Goal: Check status: Check status

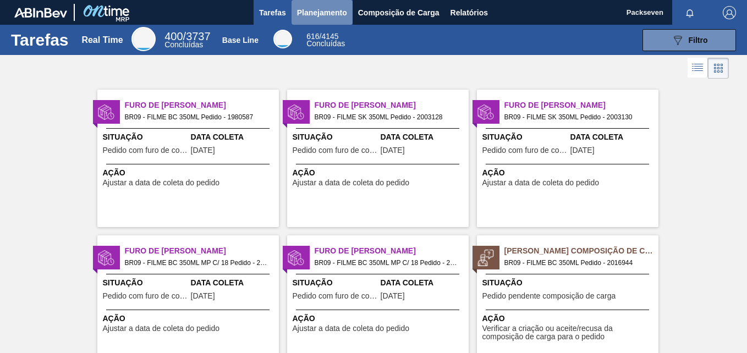
click at [338, 11] on span "Planejamento" at bounding box center [322, 12] width 50 height 13
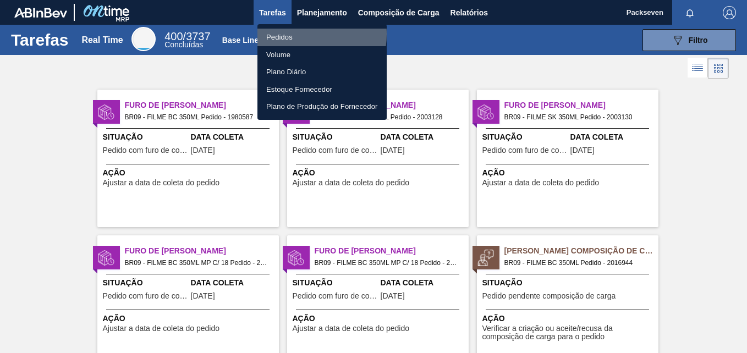
click at [299, 34] on li "Pedidos" at bounding box center [321, 38] width 129 height 18
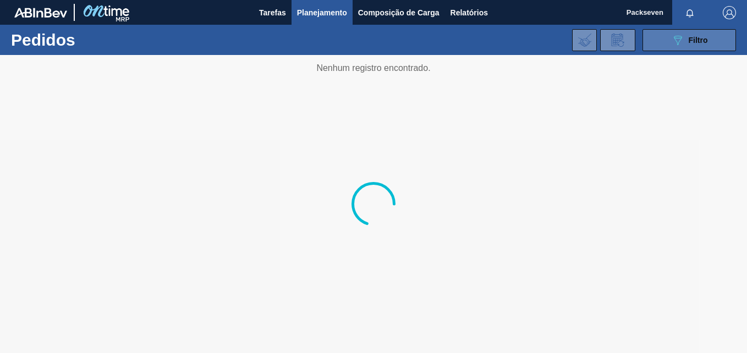
click at [679, 37] on icon "089F7B8B-B2A5-4AFE-B5C0-19BA573D28AC" at bounding box center [677, 40] width 13 height 13
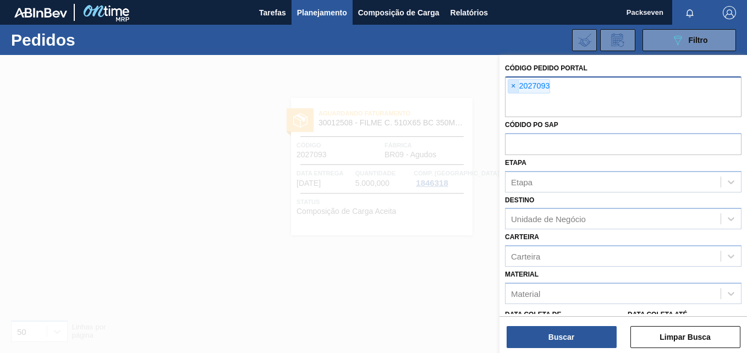
click at [515, 89] on span "×" at bounding box center [513, 86] width 10 height 13
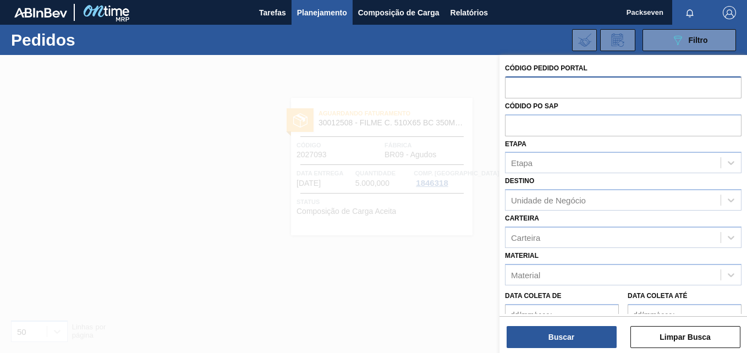
paste input "2027093"
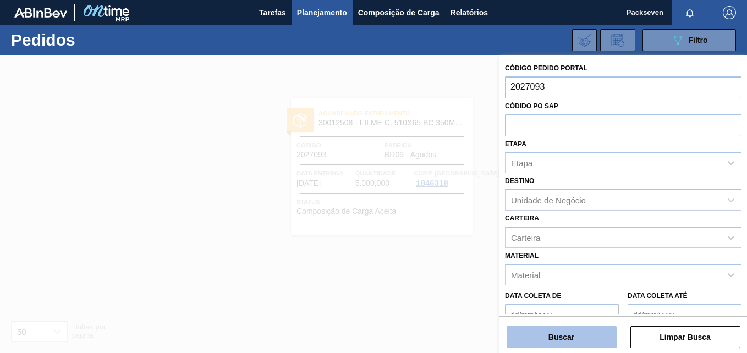
type input "2027093"
click at [568, 336] on button "Buscar" at bounding box center [561, 337] width 110 height 22
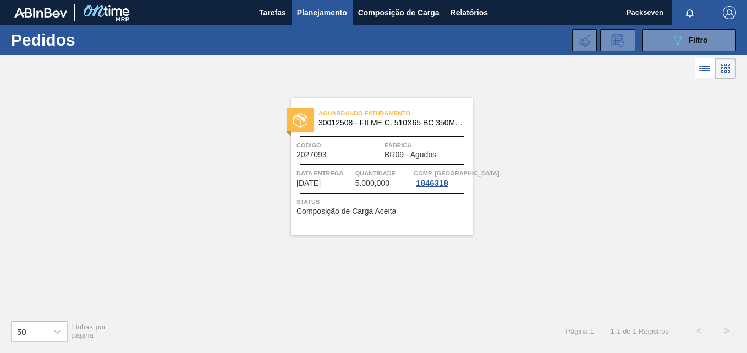
click at [361, 136] on div "Aguardando Faturamento 30012508 - FILME C. 510X65 BC 350ML MP C18 429 Código 20…" at bounding box center [381, 166] width 181 height 137
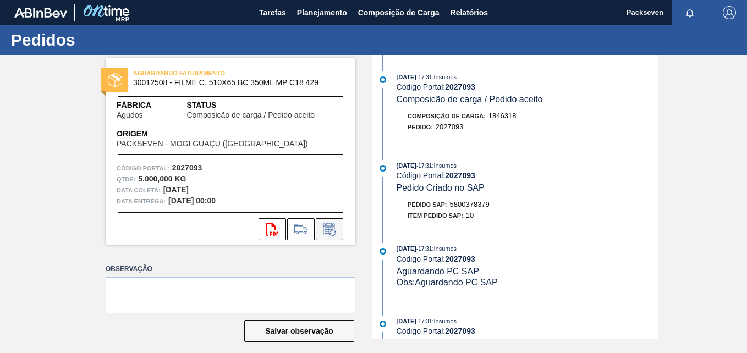
click at [329, 235] on icon at bounding box center [329, 229] width 18 height 13
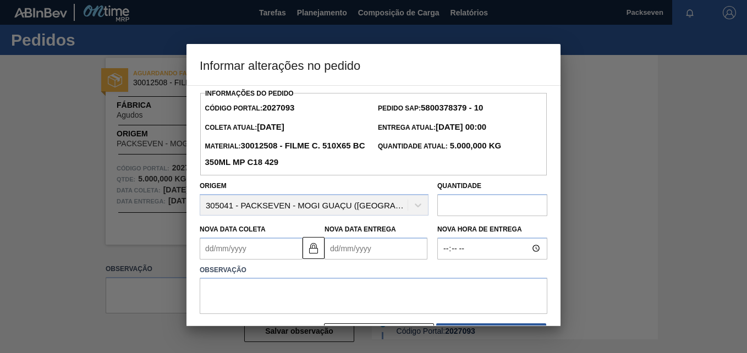
click at [558, 265] on div "Informar alterações no pedido Informações do Pedido Código Portal: 2027093 Pedi…" at bounding box center [373, 176] width 747 height 353
click at [478, 209] on input "text" at bounding box center [492, 205] width 110 height 22
type input "5.000"
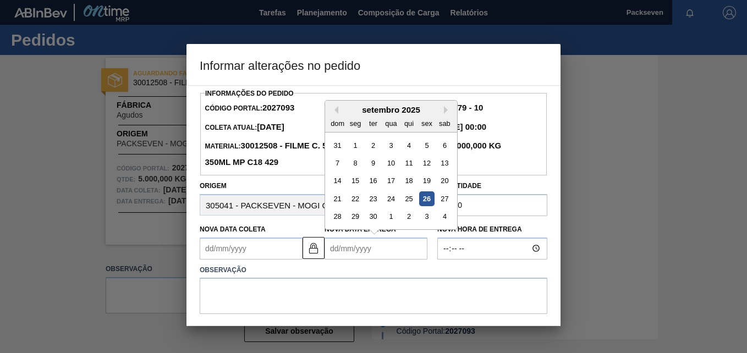
click at [367, 247] on Entrega2027093 "Nova Data Entrega" at bounding box center [375, 248] width 103 height 22
click at [422, 219] on div "3" at bounding box center [426, 216] width 15 height 15
type Coleta2027093 "[DATE]"
type Entrega2027093 "[DATE]"
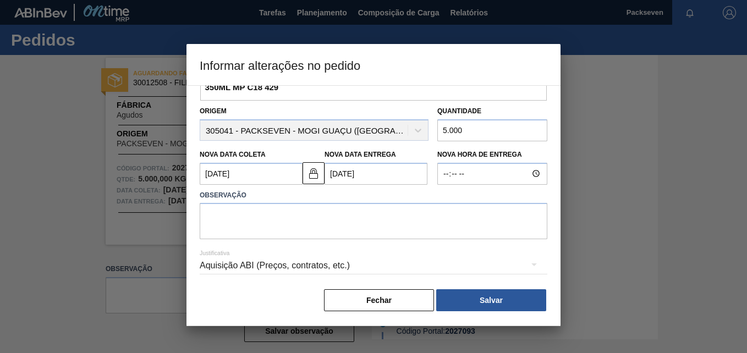
scroll to position [77, 0]
click at [489, 299] on button "Salvar" at bounding box center [491, 300] width 110 height 22
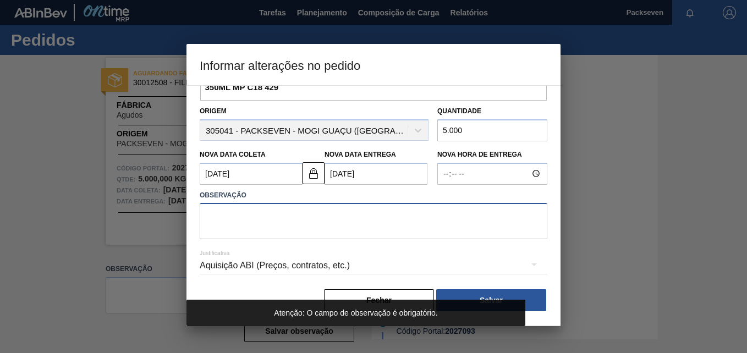
click at [366, 228] on textarea at bounding box center [373, 221] width 347 height 36
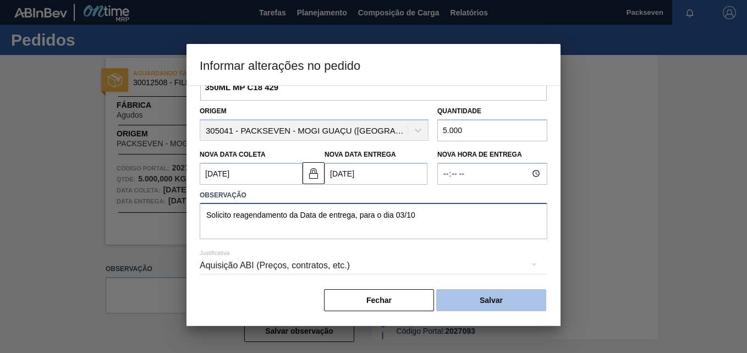
type textarea "Solicito reagendamento da Data de entrega, para o dia 03/10"
click at [504, 303] on button "Salvar" at bounding box center [491, 300] width 110 height 22
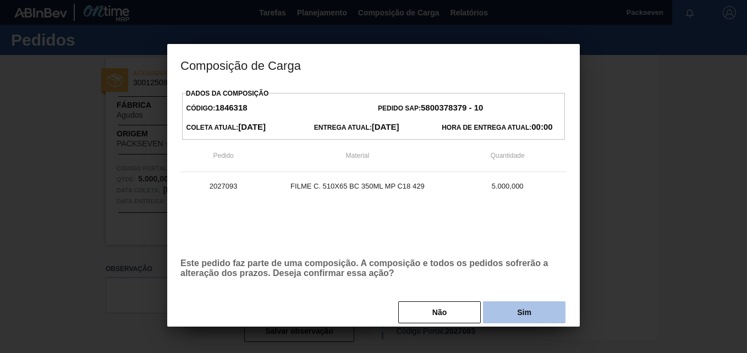
click at [511, 302] on button "Sim" at bounding box center [524, 312] width 82 height 22
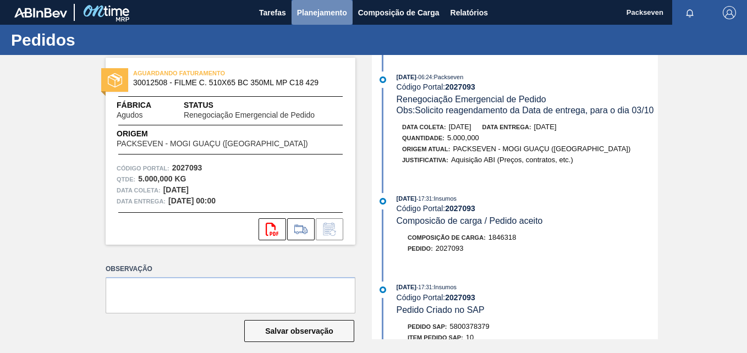
click at [348, 8] on button "Planejamento" at bounding box center [321, 12] width 61 height 25
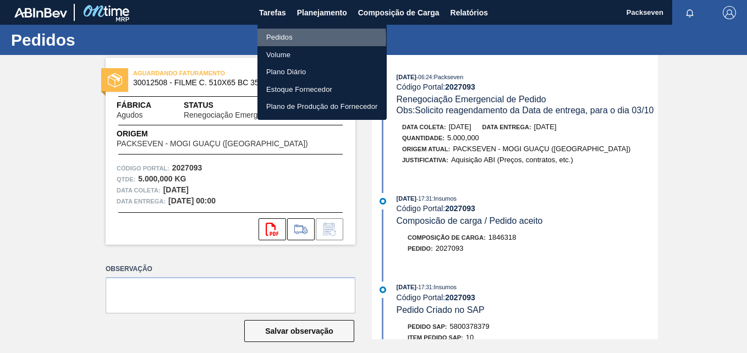
click at [296, 38] on li "Pedidos" at bounding box center [321, 38] width 129 height 18
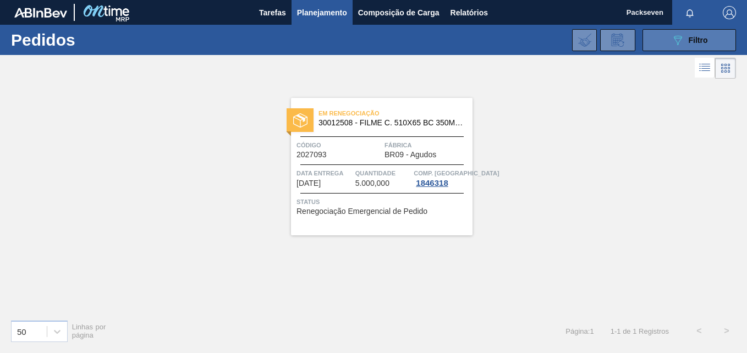
click at [672, 48] on button "089F7B8B-B2A5-4AFE-B5C0-19BA573D28AC Filtro" at bounding box center [688, 40] width 93 height 22
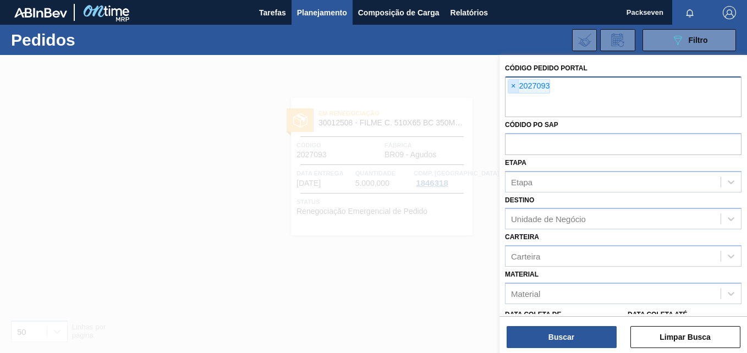
click at [516, 91] on span "×" at bounding box center [513, 86] width 10 height 13
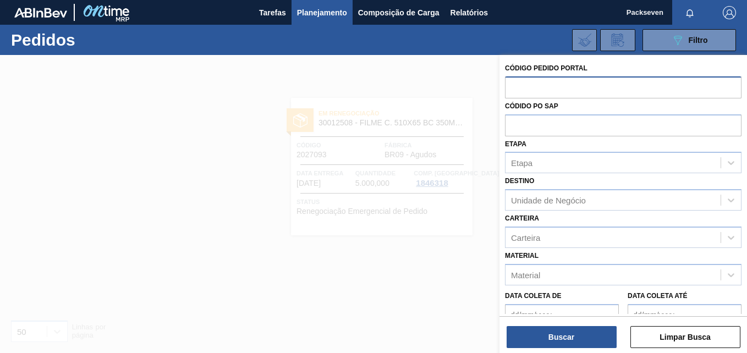
paste input "2003158"
type input "2003158"
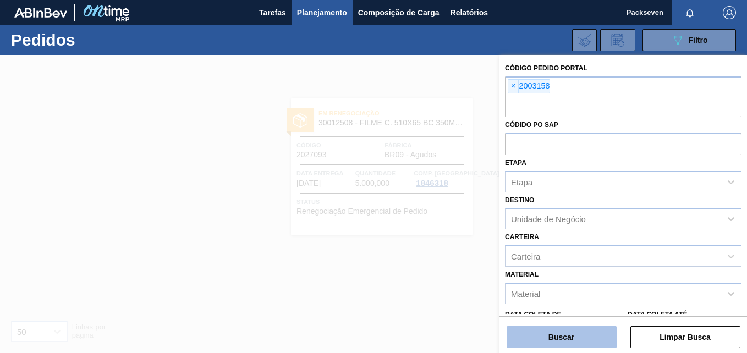
click at [563, 347] on button "Buscar" at bounding box center [561, 337] width 110 height 22
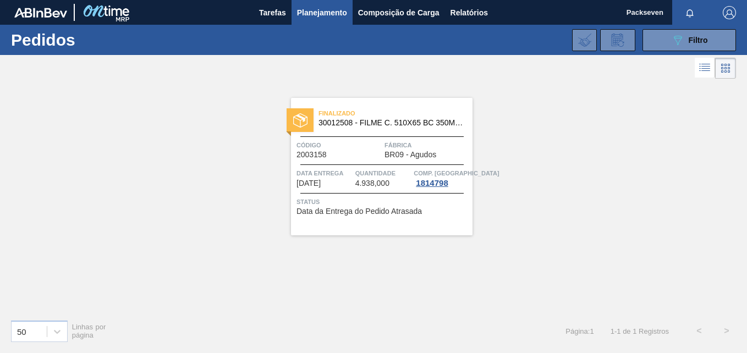
click at [346, 119] on span "30012508 - FILME C. 510X65 BC 350ML MP C18 429" at bounding box center [390, 123] width 145 height 8
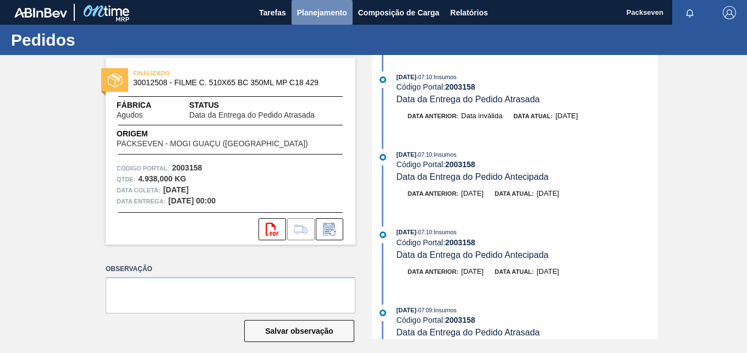
click at [310, 15] on span "Planejamento" at bounding box center [322, 12] width 50 height 13
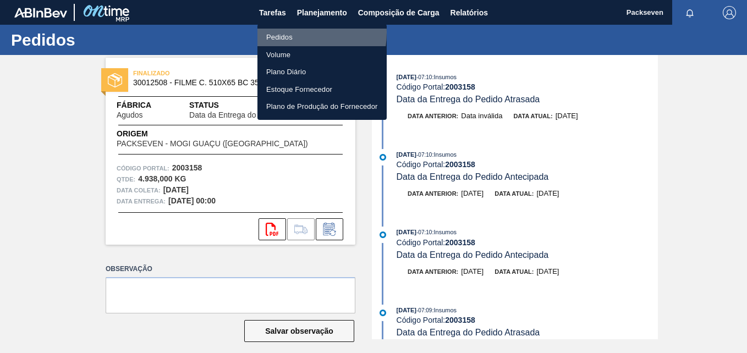
click at [286, 32] on li "Pedidos" at bounding box center [321, 38] width 129 height 18
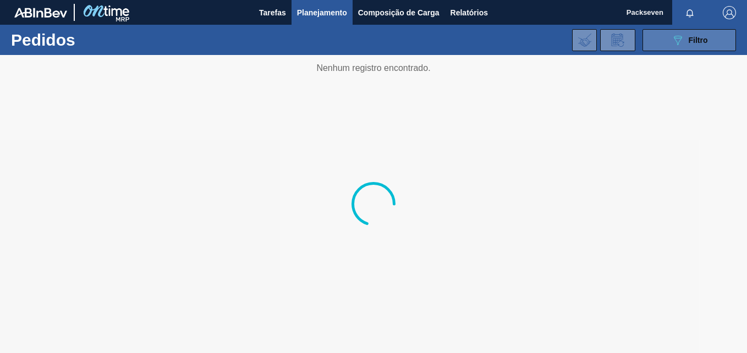
click at [705, 35] on div "089F7B8B-B2A5-4AFE-B5C0-19BA573D28AC Filtro" at bounding box center [689, 40] width 37 height 13
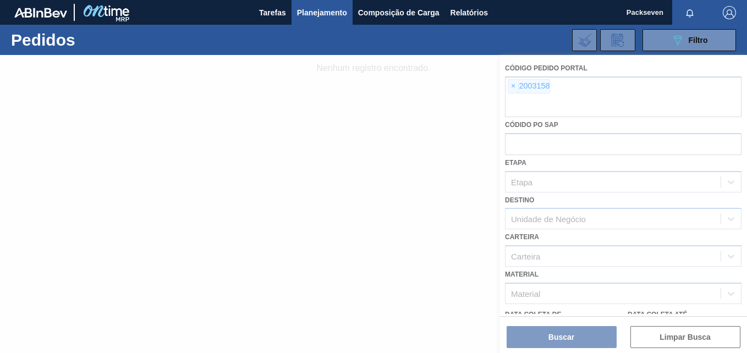
click at [511, 85] on div at bounding box center [373, 204] width 747 height 298
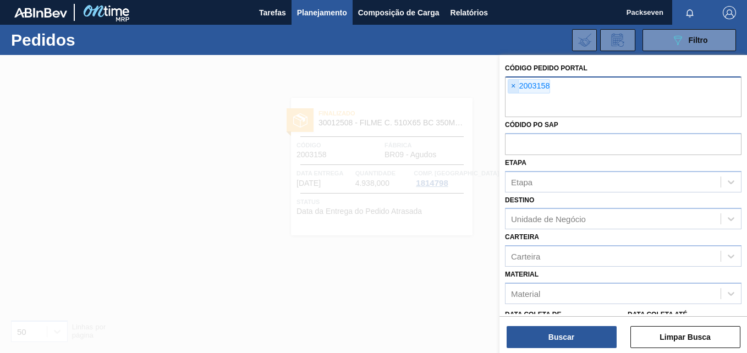
click at [512, 90] on span "×" at bounding box center [513, 86] width 10 height 13
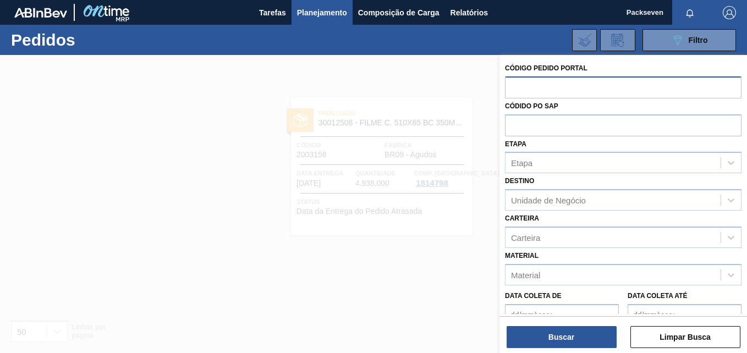
paste input "2037127"
type input "2037127"
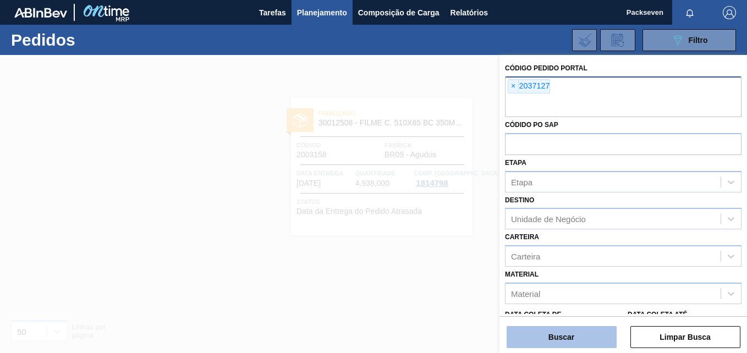
click at [552, 339] on button "Buscar" at bounding box center [561, 337] width 110 height 22
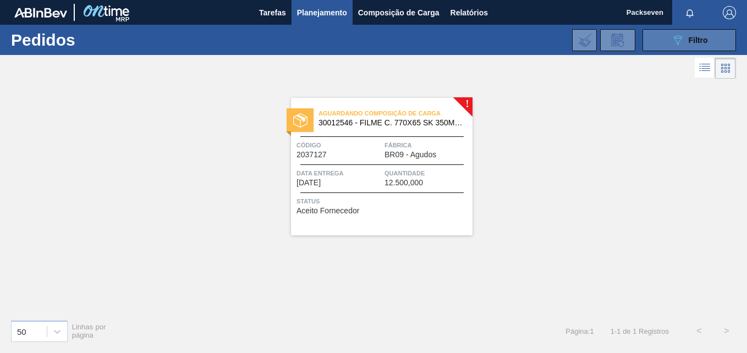
click at [692, 44] on span "Filtro" at bounding box center [697, 40] width 19 height 9
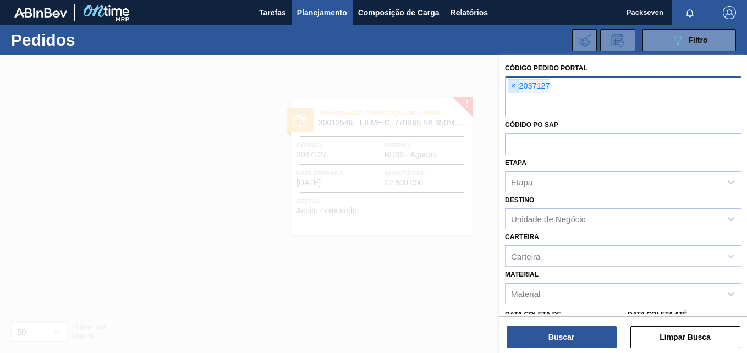
click at [515, 84] on span "×" at bounding box center [513, 86] width 10 height 13
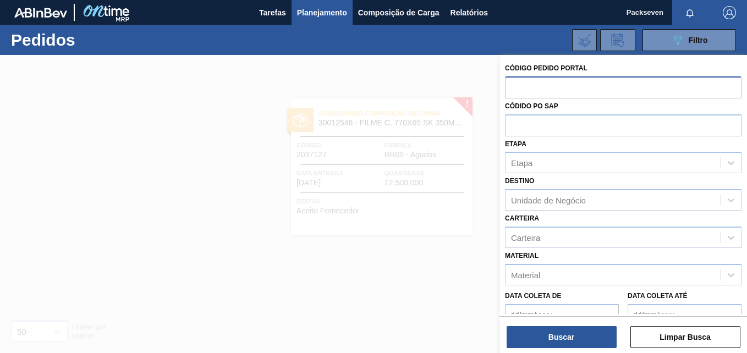
paste input "2003130"
type input "2003130"
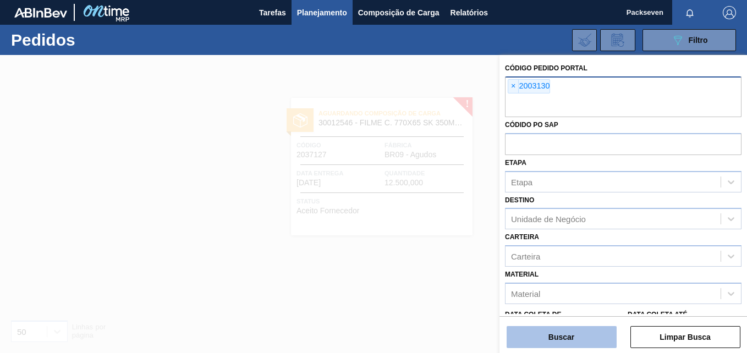
click at [538, 339] on button "Buscar" at bounding box center [561, 337] width 110 height 22
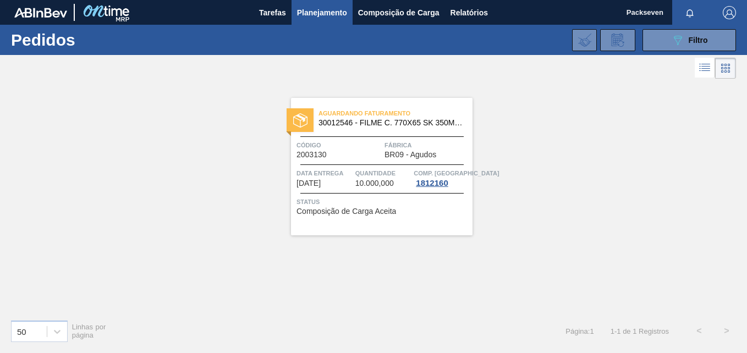
click at [373, 130] on div "Aguardando Faturamento 30012546 - FILME C. 770X65 SK 350ML C12 429" at bounding box center [381, 118] width 181 height 25
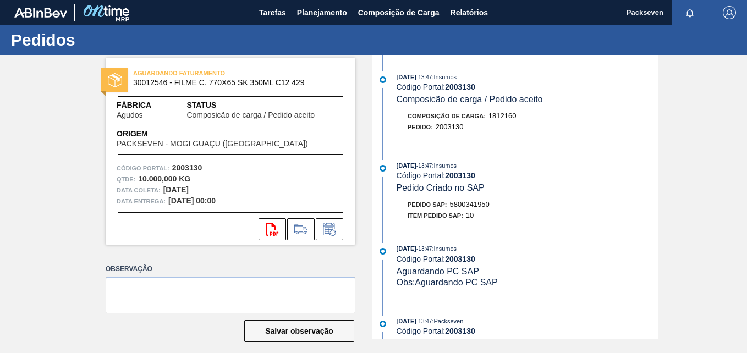
click at [657, 121] on div "AGUARDANDO FATURAMENTO 30012546 - FILME C. 770X65 SK 350ML C12 429 Fábrica Agud…" at bounding box center [373, 197] width 747 height 284
click at [307, 23] on button "Planejamento" at bounding box center [321, 12] width 61 height 25
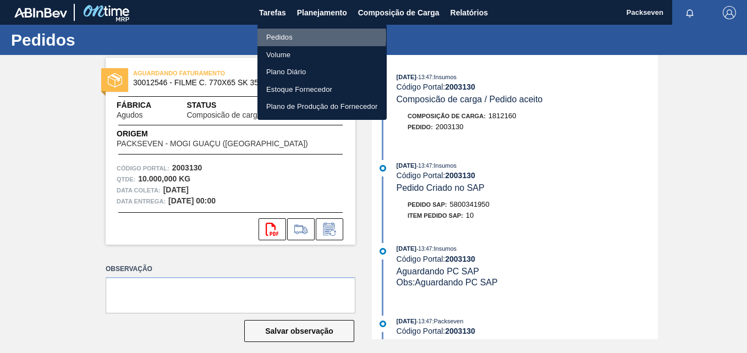
click at [291, 37] on li "Pedidos" at bounding box center [321, 38] width 129 height 18
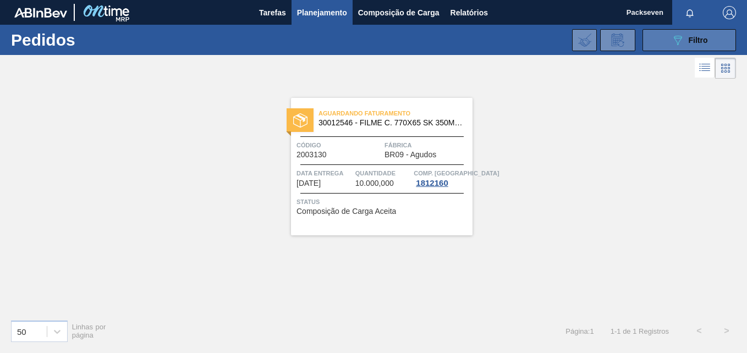
click at [700, 37] on span "Filtro" at bounding box center [697, 40] width 19 height 9
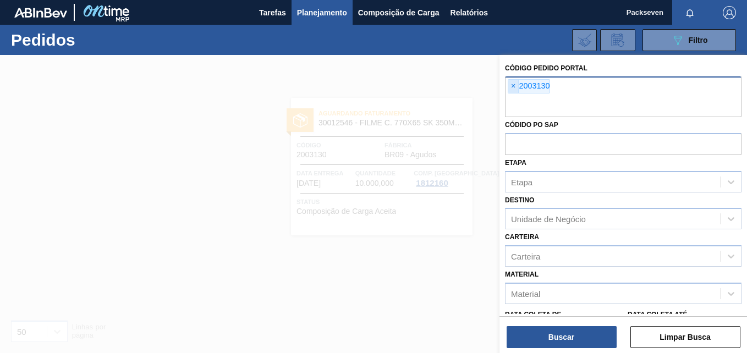
click at [516, 86] on span "×" at bounding box center [513, 86] width 10 height 13
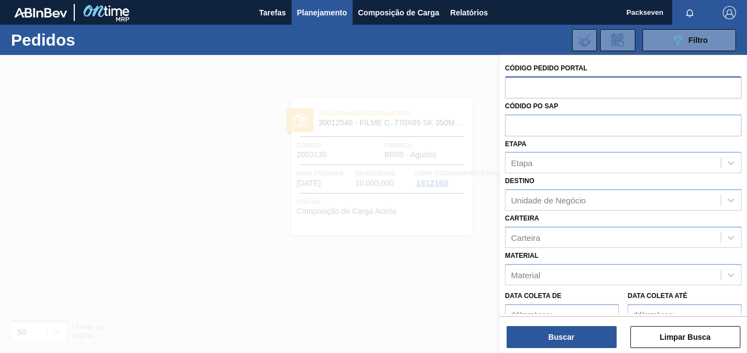
click at [524, 89] on input "text" at bounding box center [623, 86] width 236 height 21
paste input "2003133"
type input "2003133"
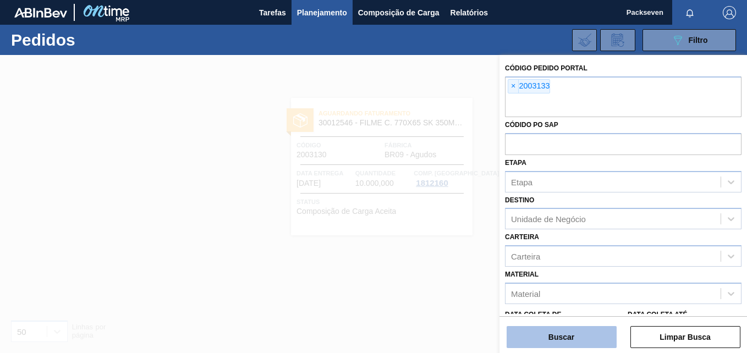
click at [563, 341] on button "Buscar" at bounding box center [561, 337] width 110 height 22
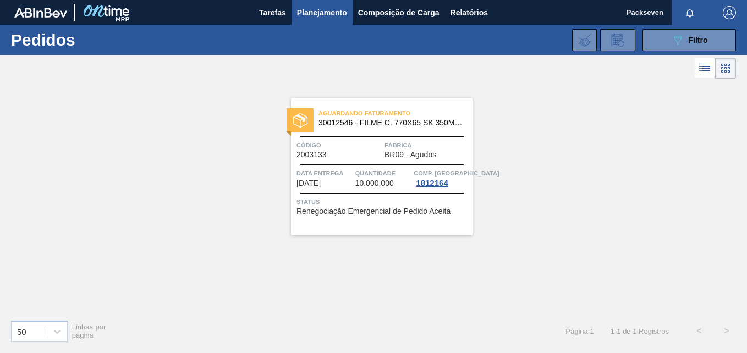
click at [374, 205] on span "Status" at bounding box center [382, 201] width 173 height 11
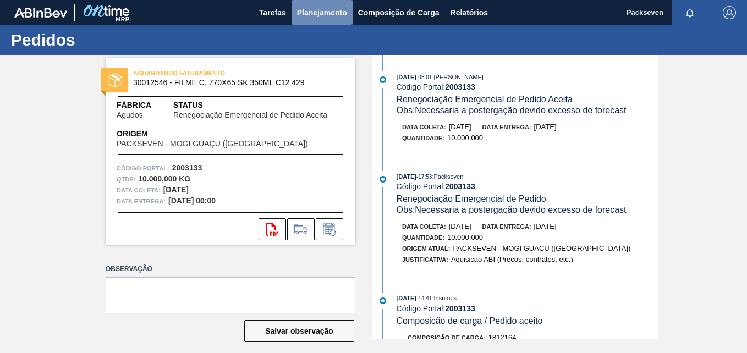
click at [334, 16] on span "Planejamento" at bounding box center [322, 12] width 50 height 13
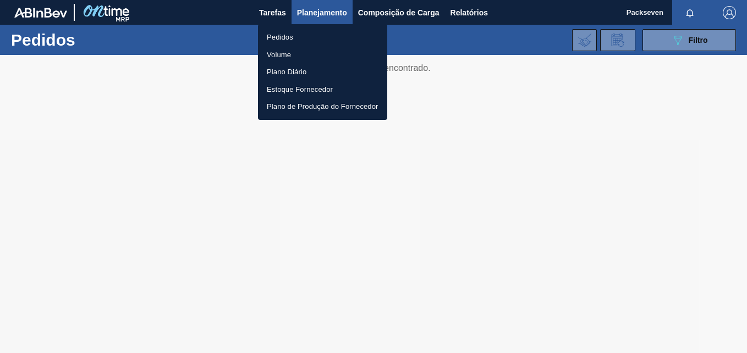
click at [357, 183] on div at bounding box center [373, 176] width 747 height 353
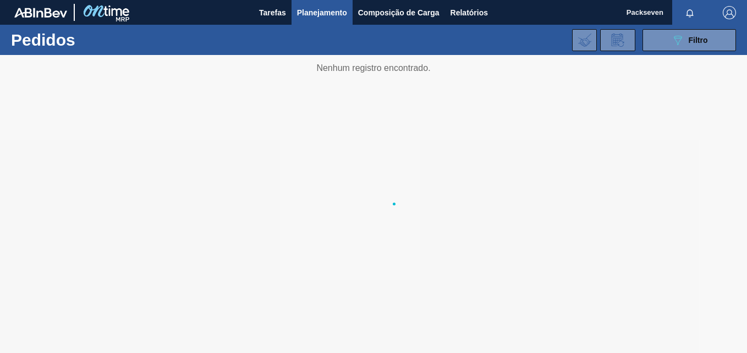
click at [357, 0] on body "Tarefas Planejamento Composição de Carga Relatórios Packseven Marcar todas como…" at bounding box center [373, 0] width 747 height 0
click at [662, 35] on button "089F7B8B-B2A5-4AFE-B5C0-19BA573D28AC Filtro" at bounding box center [688, 40] width 93 height 22
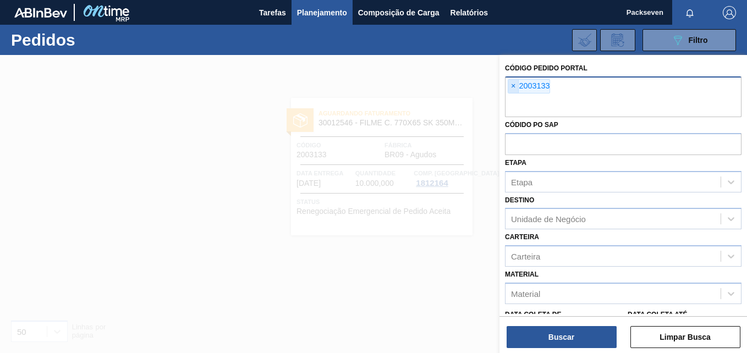
click at [514, 85] on span "×" at bounding box center [513, 86] width 10 height 13
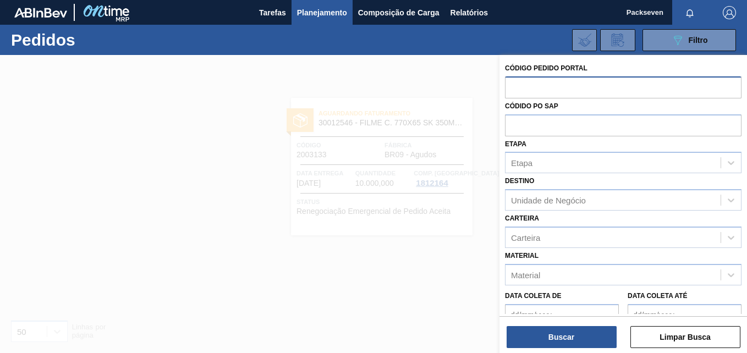
paste input "2003128"
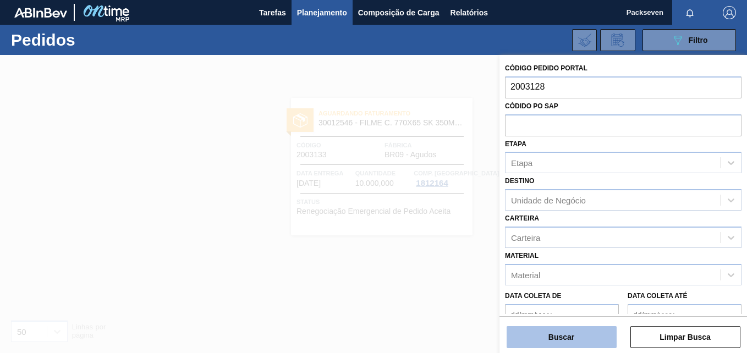
type input "2003128"
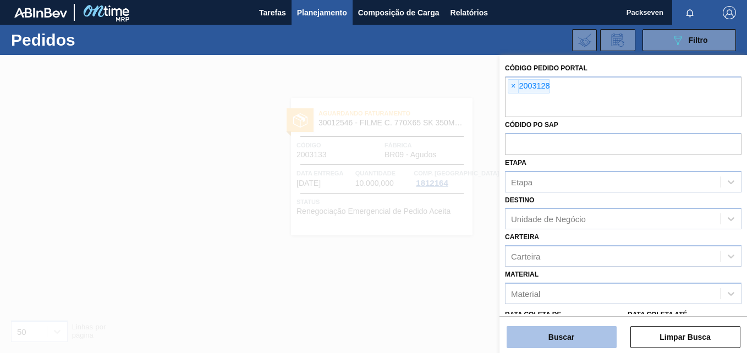
click at [547, 330] on button "Buscar" at bounding box center [561, 337] width 110 height 22
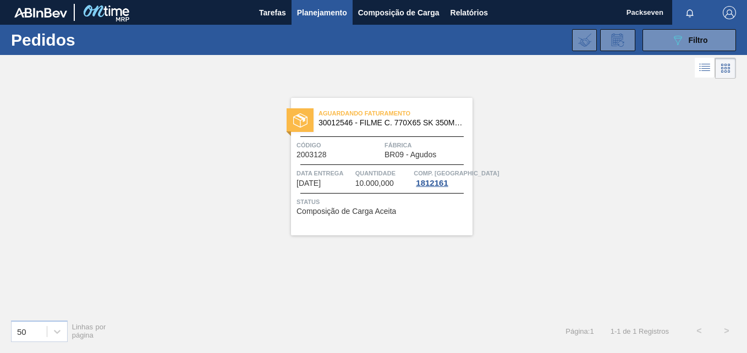
click at [371, 156] on div "Código 2003128" at bounding box center [338, 149] width 85 height 19
click at [682, 47] on button "089F7B8B-B2A5-4AFE-B5C0-19BA573D28AC Filtro" at bounding box center [688, 40] width 93 height 22
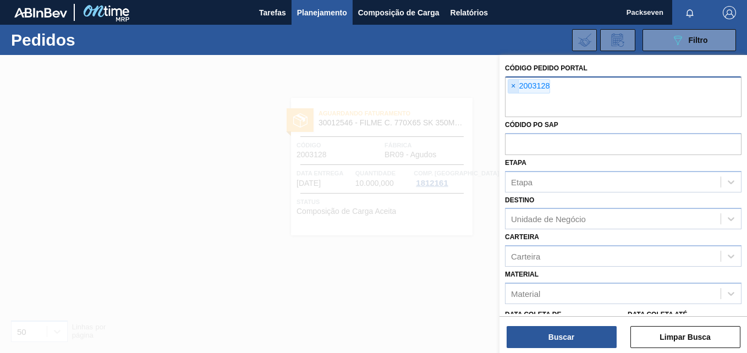
click at [513, 87] on span "×" at bounding box center [513, 86] width 10 height 13
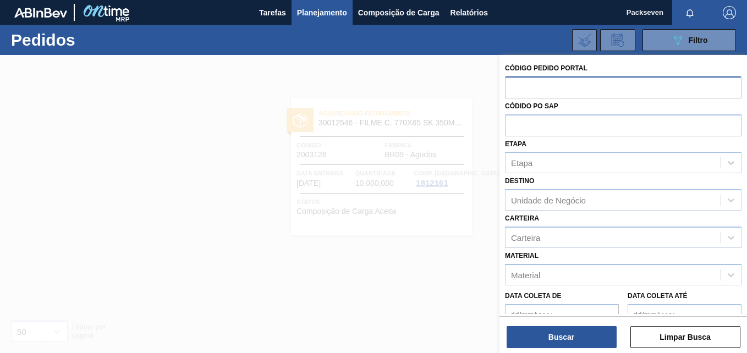
paste input "2003131"
type input "2003131"
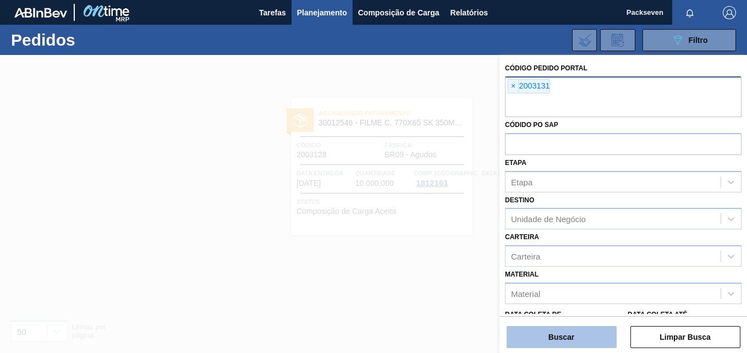
click at [556, 330] on button "Buscar" at bounding box center [561, 337] width 110 height 22
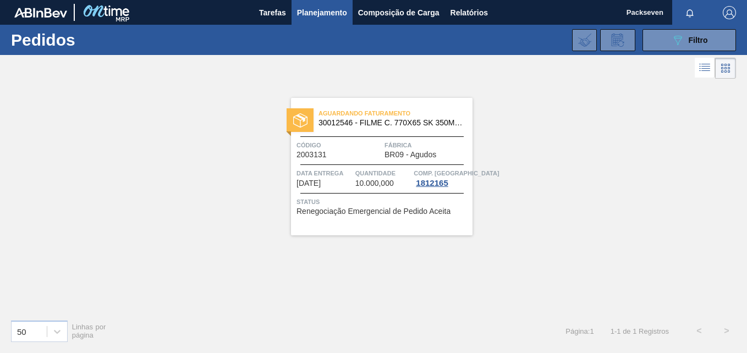
click at [403, 207] on span "Renegociação Emergencial de Pedido Aceita" at bounding box center [373, 211] width 154 height 8
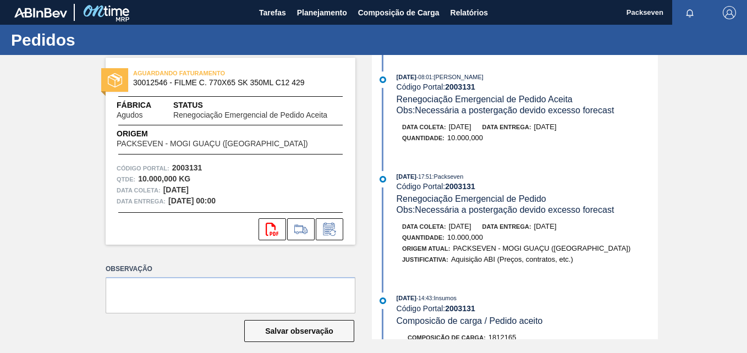
click at [467, 86] on strong "2003131" at bounding box center [460, 86] width 30 height 9
copy strong "2003131"
click at [341, 17] on span "Planejamento" at bounding box center [322, 12] width 50 height 13
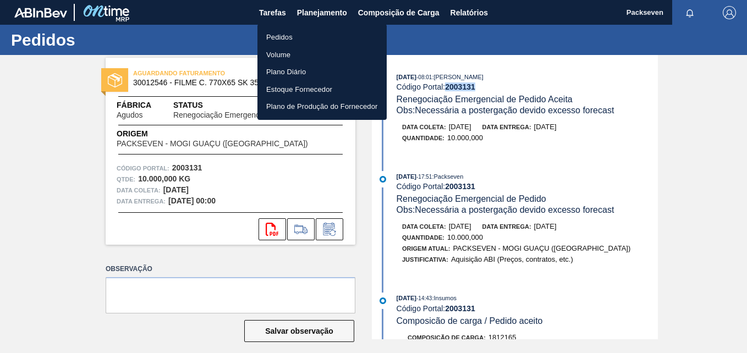
click at [301, 37] on li "Pedidos" at bounding box center [321, 38] width 129 height 18
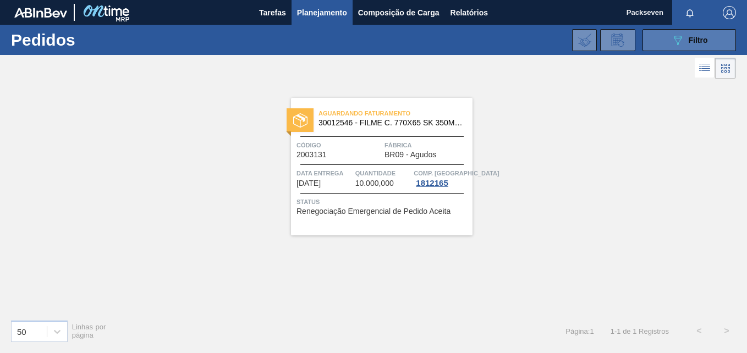
drag, startPoint x: 663, startPoint y: 28, endPoint x: 664, endPoint y: 36, distance: 8.3
click at [664, 36] on div "089F7B8B-B2A5-4AFE-B5C0-19BA573D28AC Filtro Código Pedido Portal × 2003131 Códi…" at bounding box center [453, 40] width 576 height 33
click at [664, 36] on button "089F7B8B-B2A5-4AFE-B5C0-19BA573D28AC Filtro" at bounding box center [688, 40] width 93 height 22
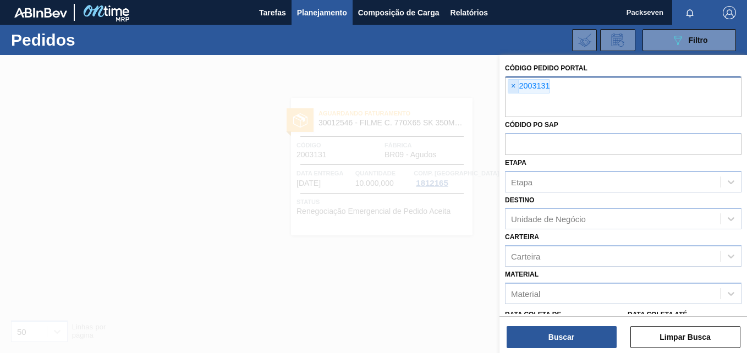
click at [513, 83] on span "×" at bounding box center [513, 86] width 10 height 13
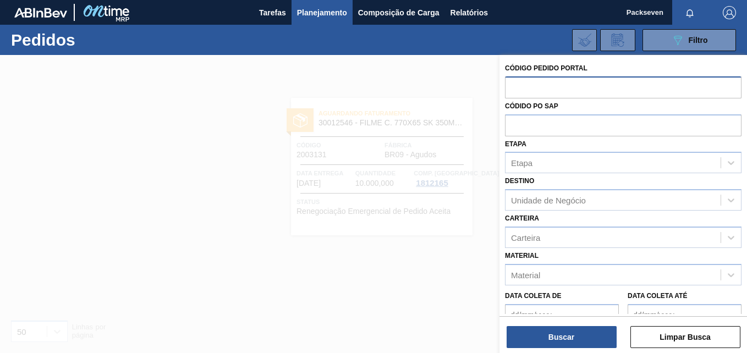
paste input "2003111"
type input "2003111"
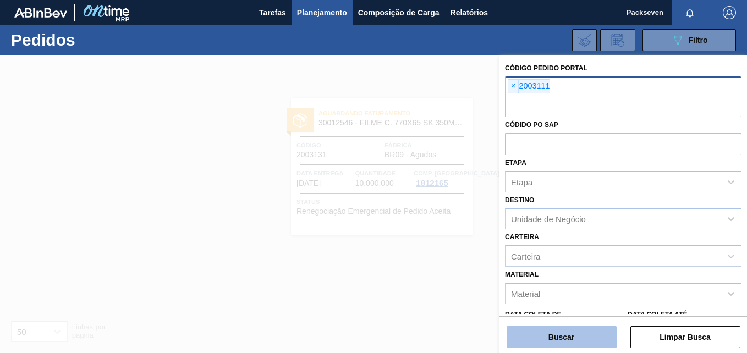
click at [549, 328] on button "Buscar" at bounding box center [561, 337] width 110 height 22
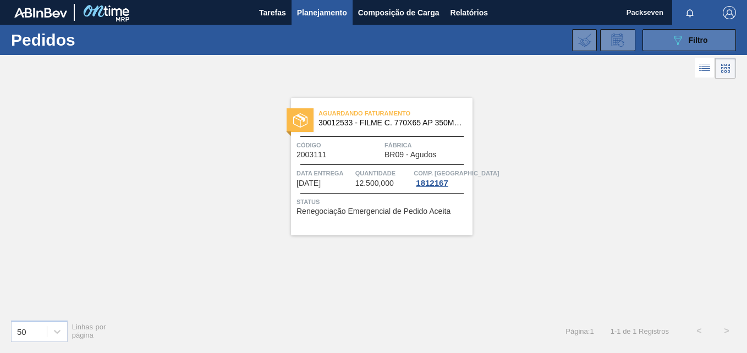
click at [693, 47] on button "089F7B8B-B2A5-4AFE-B5C0-19BA573D28AC Filtro" at bounding box center [688, 40] width 93 height 22
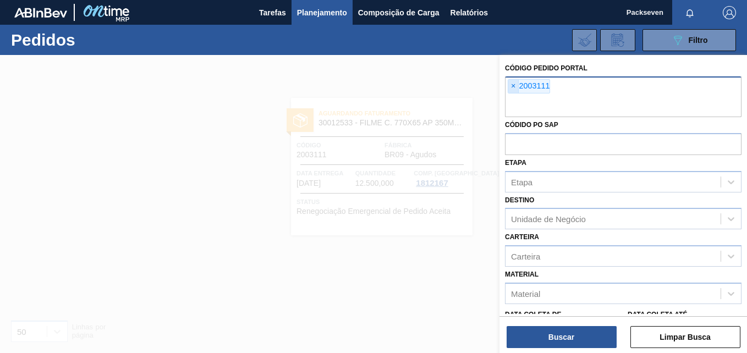
click at [513, 87] on span "×" at bounding box center [513, 86] width 10 height 13
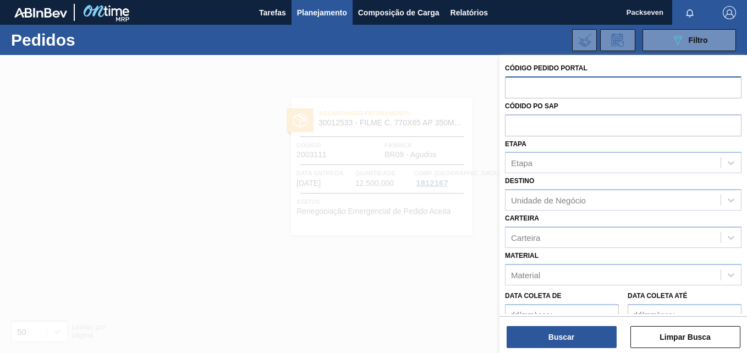
paste input "2003112"
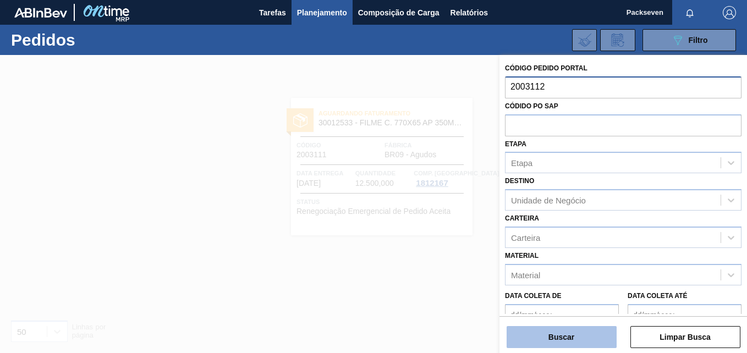
type input "2003112"
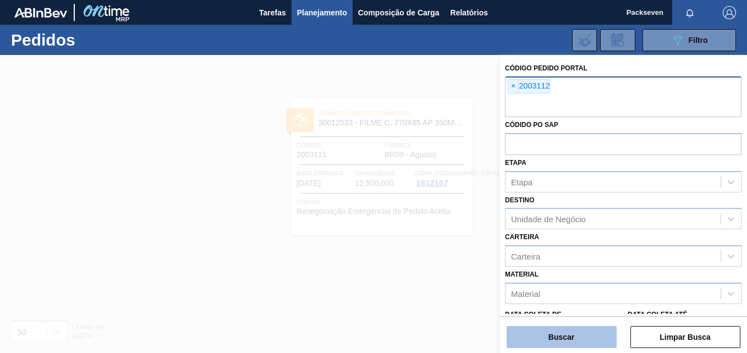
click at [596, 346] on button "Buscar" at bounding box center [561, 337] width 110 height 22
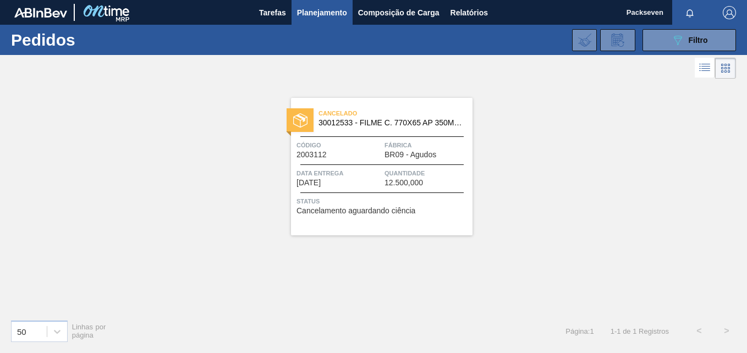
click at [362, 194] on div "Cancelado 30012533 - FILME C. 770X65 AP 350ML C12 429 Código 2003112 Fábrica BR…" at bounding box center [381, 166] width 181 height 137
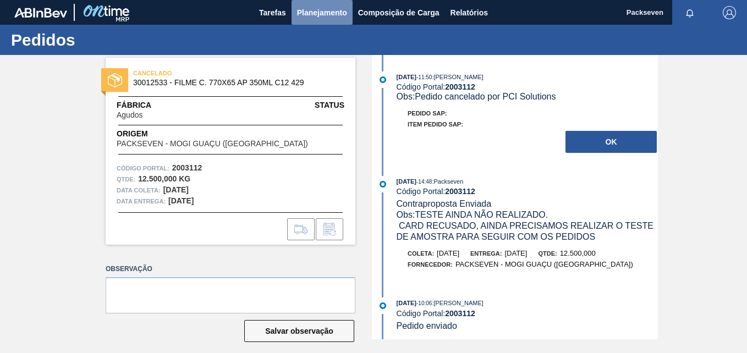
click at [309, 5] on button "Planejamento" at bounding box center [321, 12] width 61 height 25
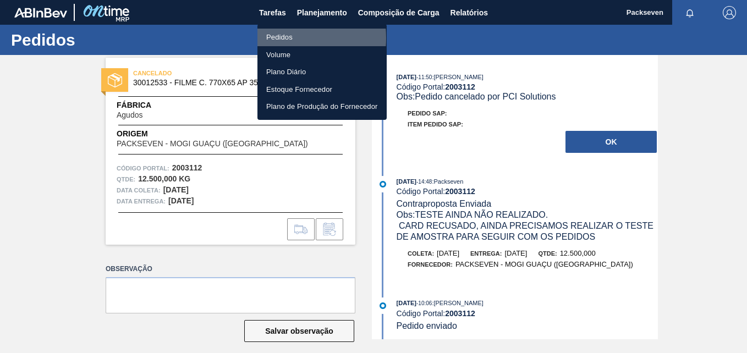
click at [276, 38] on li "Pedidos" at bounding box center [321, 38] width 129 height 18
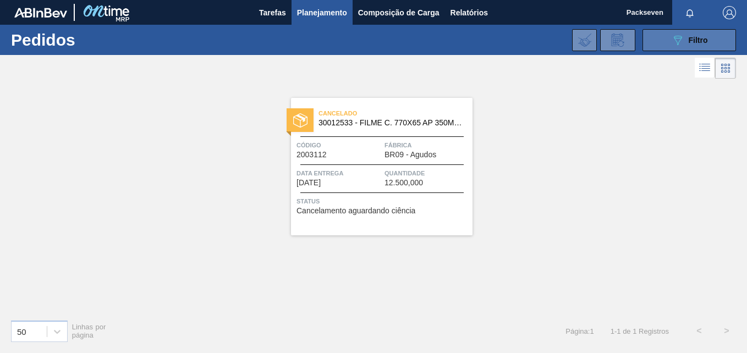
click at [703, 41] on span "Filtro" at bounding box center [697, 40] width 19 height 9
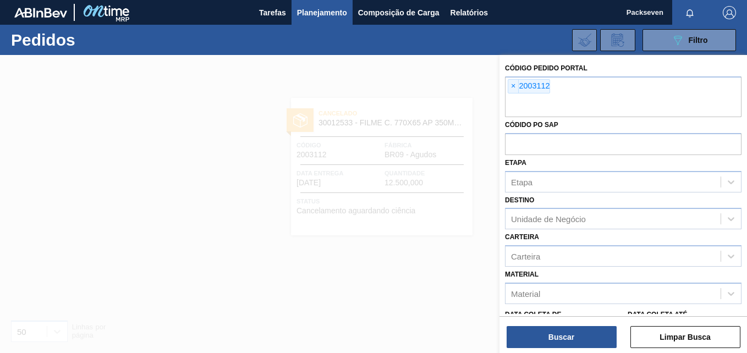
click at [418, 179] on div at bounding box center [373, 231] width 747 height 353
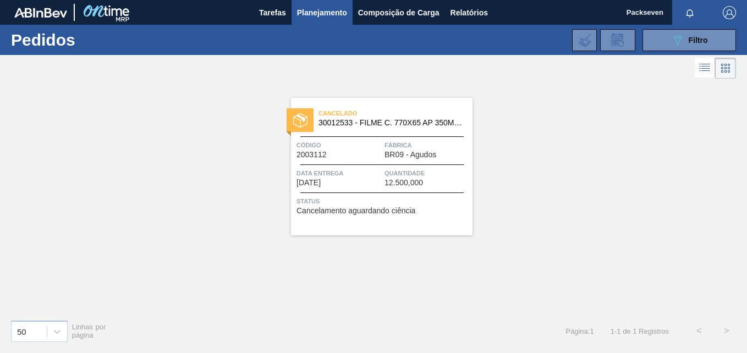
click at [423, 178] on span "Quantidade" at bounding box center [426, 173] width 85 height 11
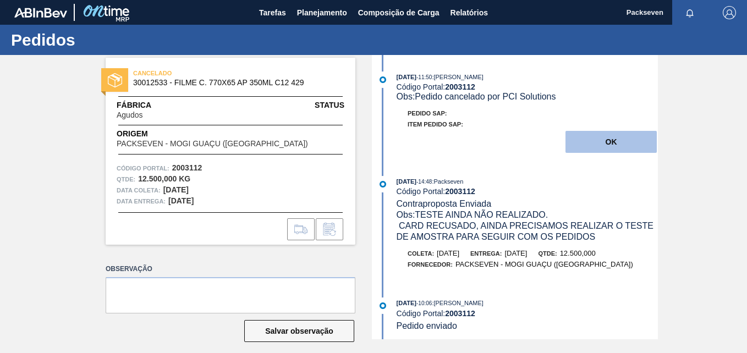
click at [604, 140] on button "OK" at bounding box center [610, 142] width 91 height 22
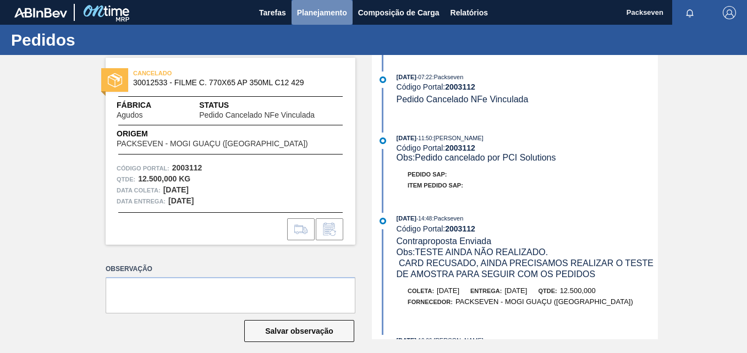
click at [344, 9] on span "Planejamento" at bounding box center [322, 12] width 50 height 13
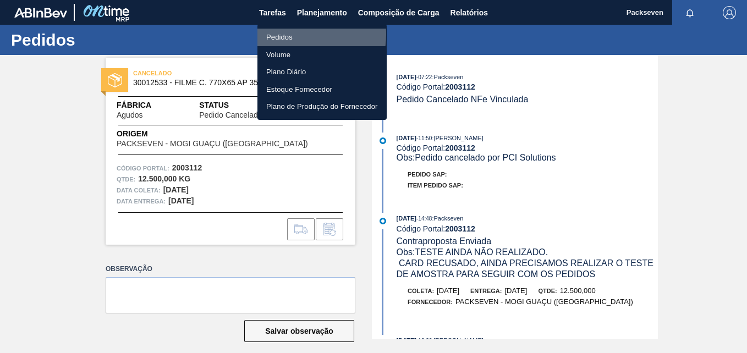
click at [284, 34] on li "Pedidos" at bounding box center [321, 38] width 129 height 18
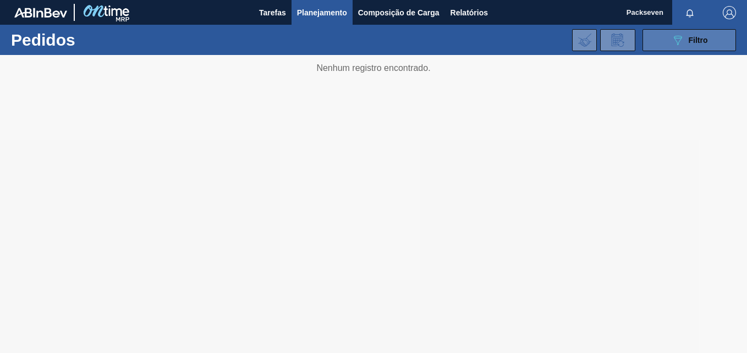
click at [686, 41] on div "089F7B8B-B2A5-4AFE-B5C0-19BA573D28AC Filtro" at bounding box center [689, 40] width 37 height 13
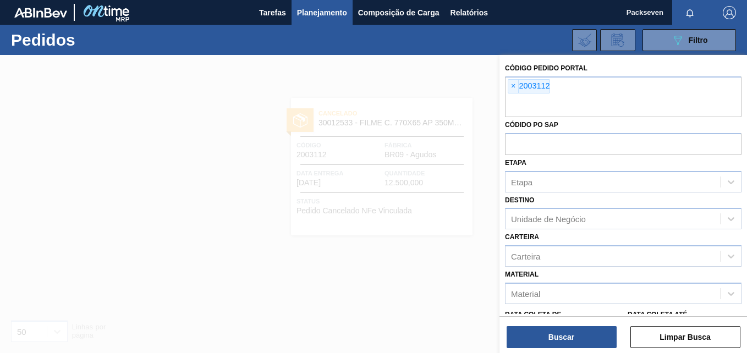
click at [515, 87] on span "×" at bounding box center [513, 86] width 10 height 13
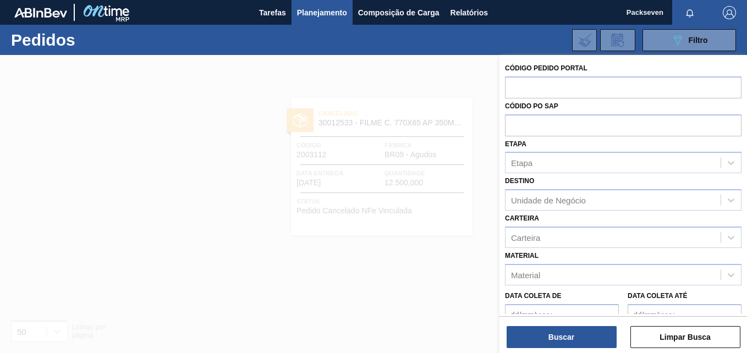
paste input "2007537"
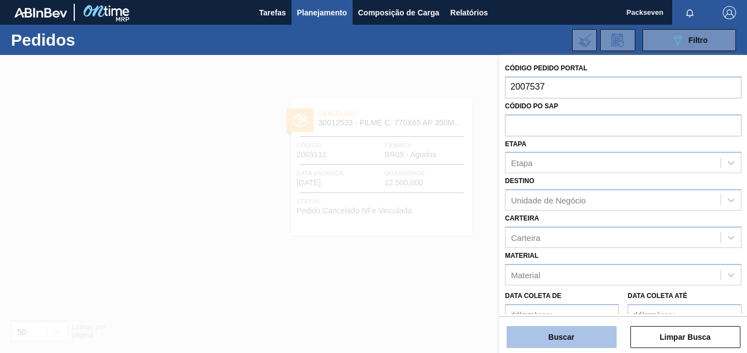
type input "2007537"
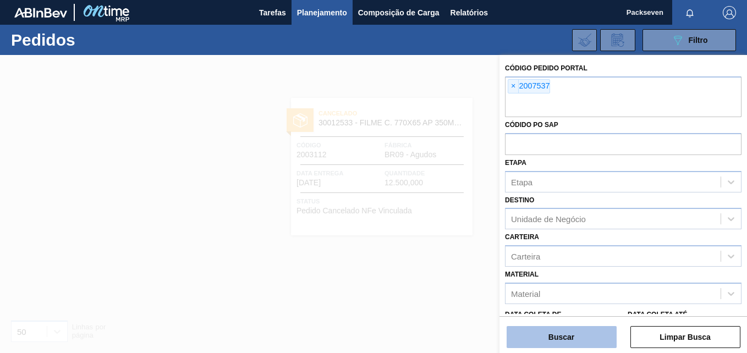
click at [551, 347] on button "Buscar" at bounding box center [561, 337] width 110 height 22
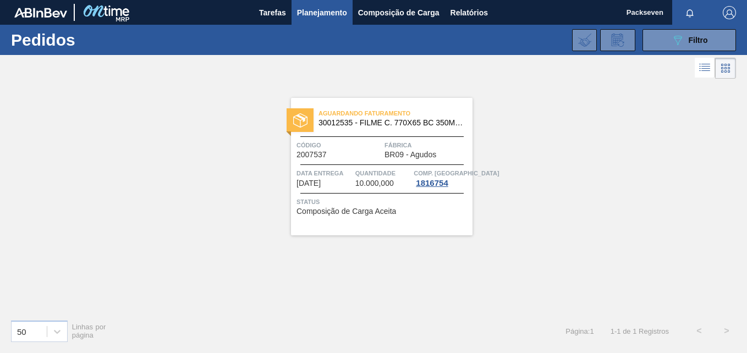
click at [371, 184] on span "10.000,000" at bounding box center [374, 183] width 38 height 8
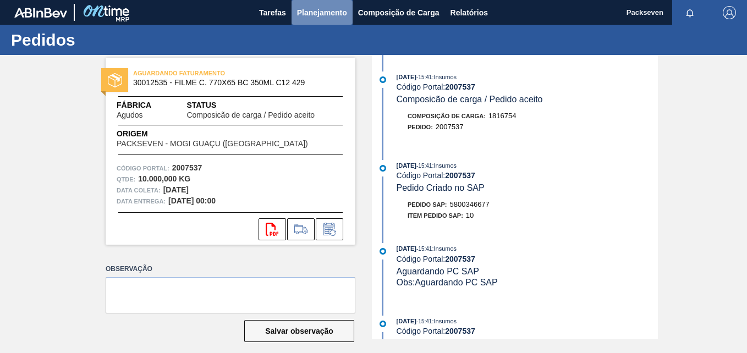
click at [327, 20] on button "Planejamento" at bounding box center [321, 12] width 61 height 25
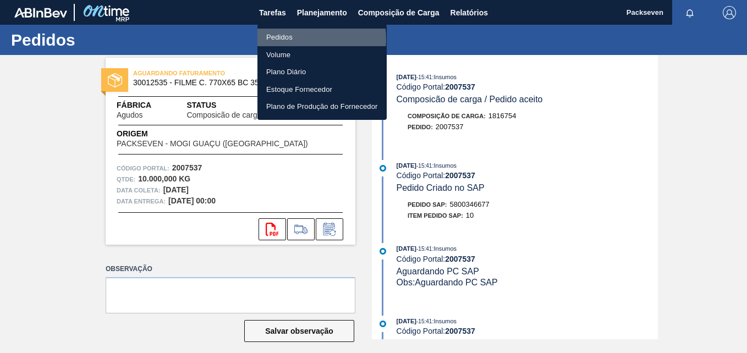
click at [283, 40] on li "Pedidos" at bounding box center [321, 38] width 129 height 18
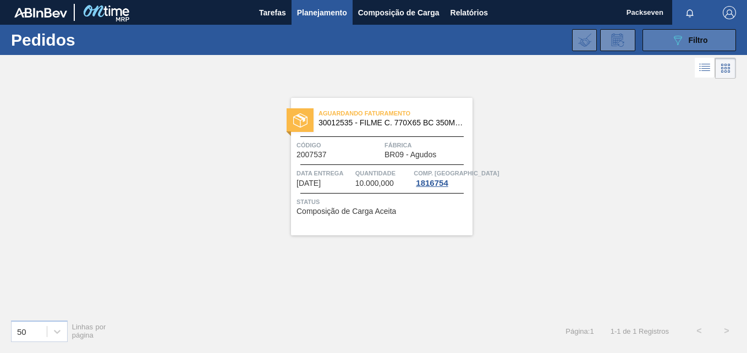
click at [693, 40] on span "Filtro" at bounding box center [697, 40] width 19 height 9
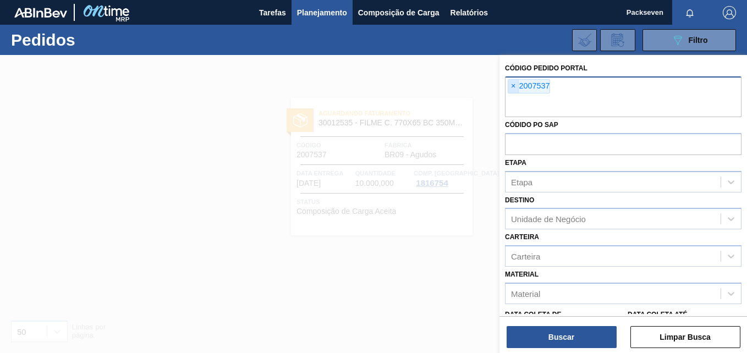
click at [509, 86] on span "×" at bounding box center [513, 86] width 10 height 13
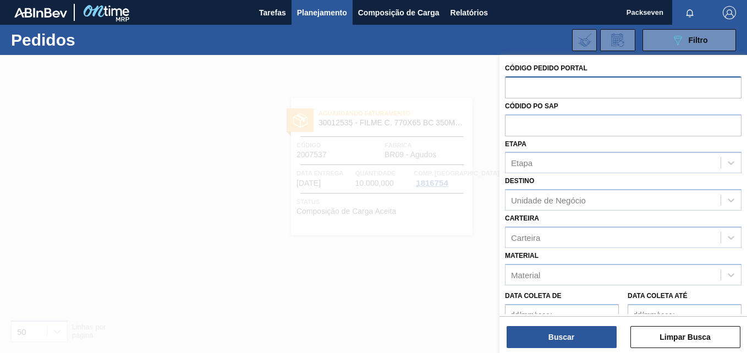
paste input "2007536"
type input "2007536"
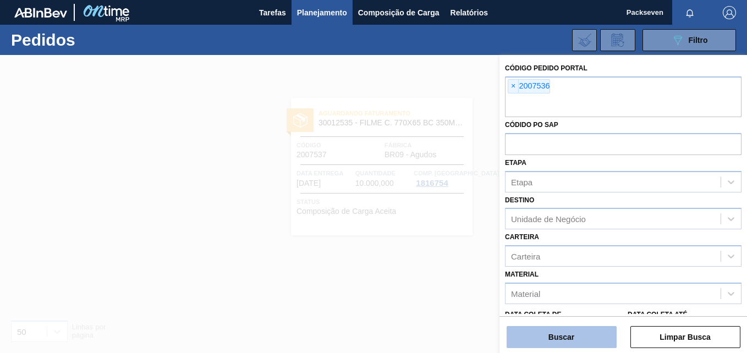
click at [579, 330] on button "Buscar" at bounding box center [561, 337] width 110 height 22
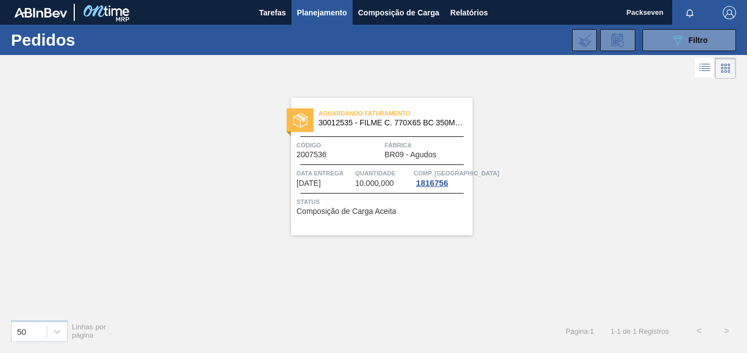
click at [353, 159] on div "Aguardando Faturamento 30012535 - FILME C. 770X65 BC 350ML C12 429 Código 20075…" at bounding box center [381, 166] width 181 height 137
click at [665, 48] on button "089F7B8B-B2A5-4AFE-B5C0-19BA573D28AC Filtro" at bounding box center [688, 40] width 93 height 22
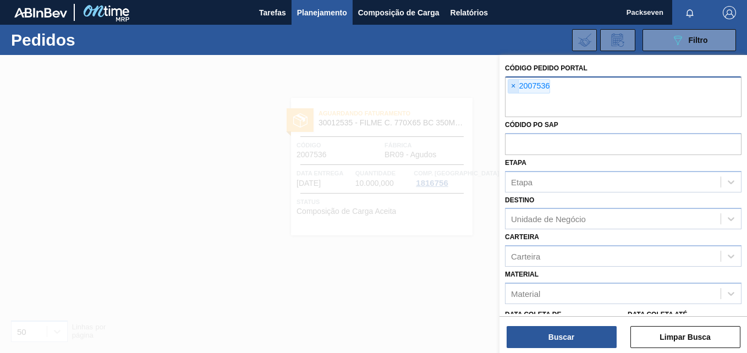
click at [510, 85] on span "×" at bounding box center [513, 86] width 10 height 13
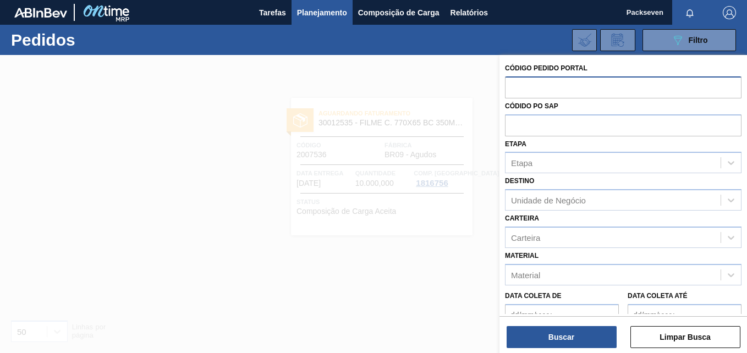
paste input "2021557"
type input "2021557"
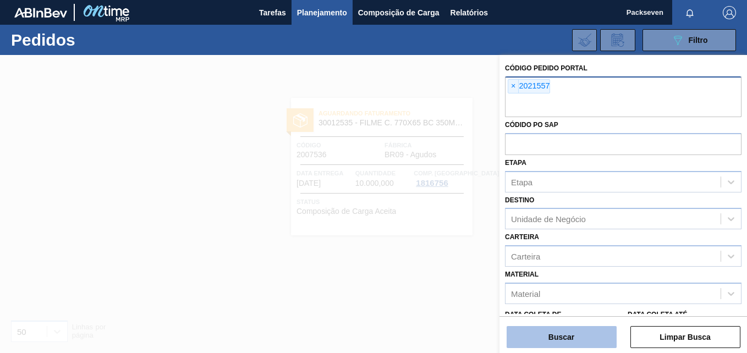
click at [570, 335] on button "Buscar" at bounding box center [561, 337] width 110 height 22
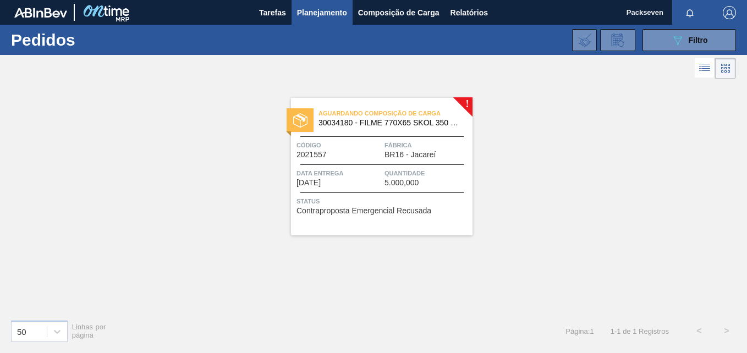
click at [338, 226] on div "Aguardando Composição de Carga 30034180 - FILME 770X65 SKOL 350 MP C12 Código 2…" at bounding box center [381, 166] width 181 height 137
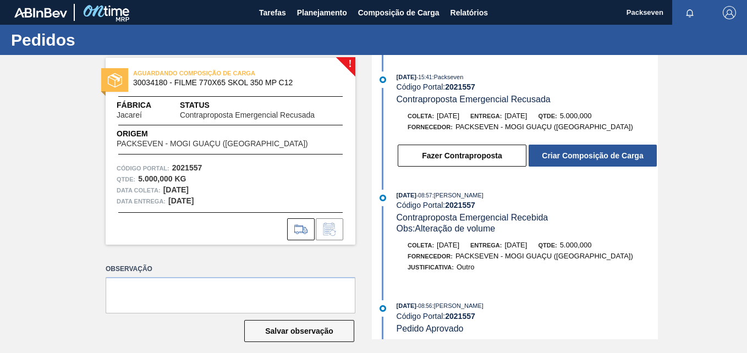
drag, startPoint x: 654, startPoint y: 153, endPoint x: 660, endPoint y: 189, distance: 36.2
click at [660, 189] on div "! AGUARDANDO COMPOSIÇÃO DE CARGA 30034180 - FILME 770X65 SKOL 350 MP C12 Fábric…" at bounding box center [373, 197] width 747 height 284
drag, startPoint x: 660, startPoint y: 189, endPoint x: 603, endPoint y: 215, distance: 62.7
click at [603, 215] on div "[DATE] 08:57 : [PERSON_NAME] Código Portal: 2021557 Contraproposta Emergencial …" at bounding box center [526, 212] width 261 height 45
click at [455, 86] on strong "2021557" at bounding box center [460, 86] width 30 height 9
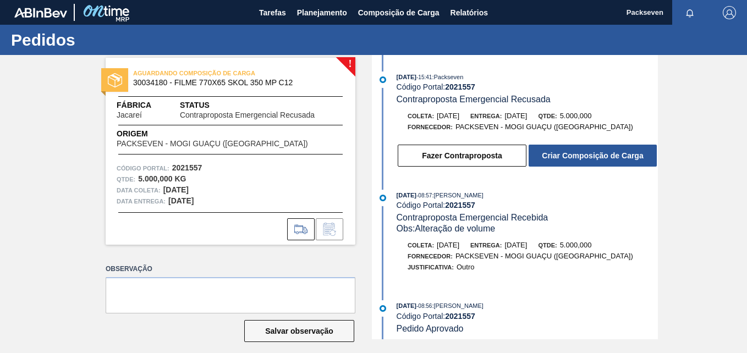
click at [455, 86] on strong "2021557" at bounding box center [460, 86] width 30 height 9
copy strong "2021557"
